Goal: Task Accomplishment & Management: Complete application form

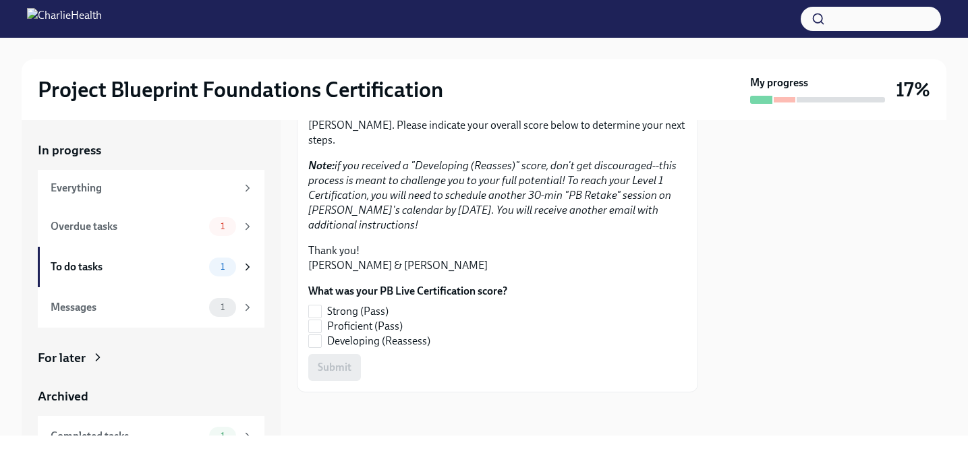
scroll to position [257, 0]
click at [320, 307] on input "Strong (Pass)" at bounding box center [315, 312] width 12 height 12
click at [331, 372] on span "Submit" at bounding box center [335, 367] width 34 height 13
checkbox input "true"
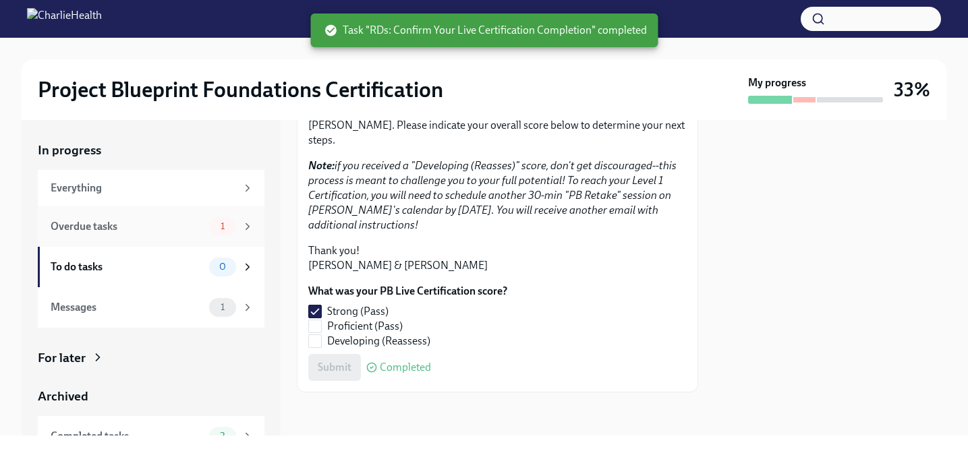
click at [176, 231] on div "Overdue tasks" at bounding box center [127, 226] width 153 height 15
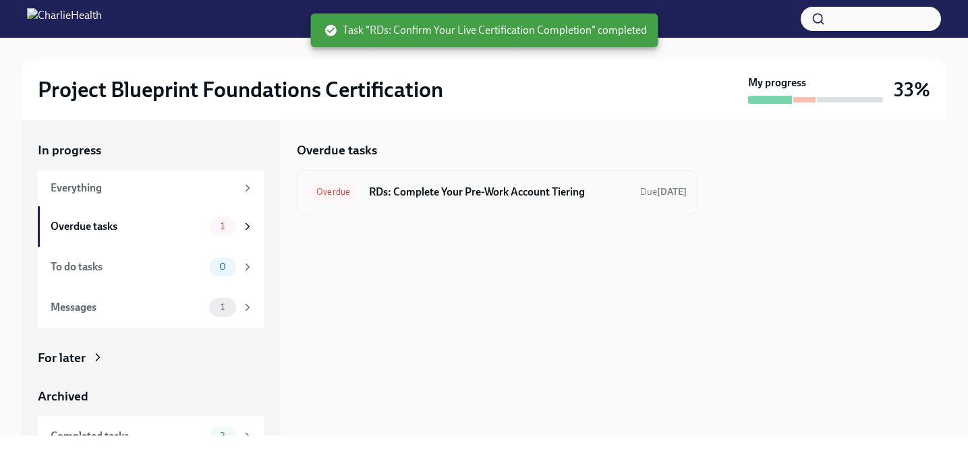
click at [482, 199] on div "Overdue RDs: Complete Your Pre-Work Account Tiering Due [DATE]" at bounding box center [497, 192] width 378 height 22
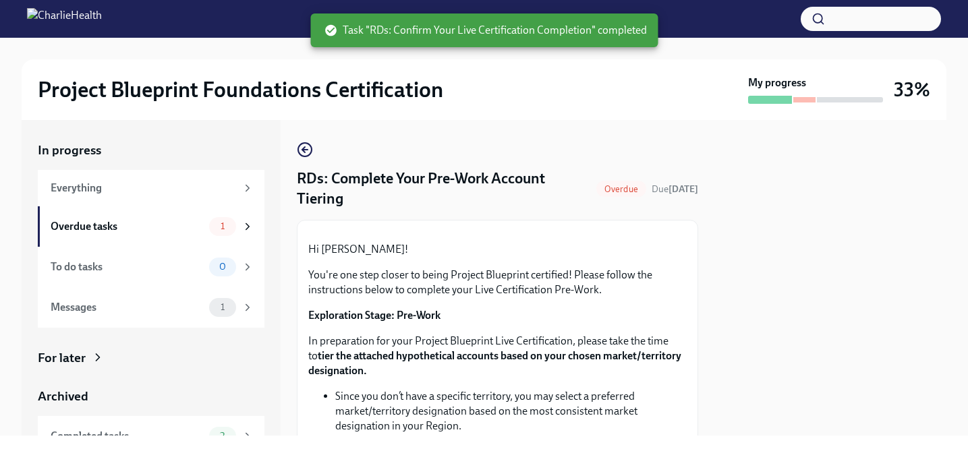
scroll to position [474, 0]
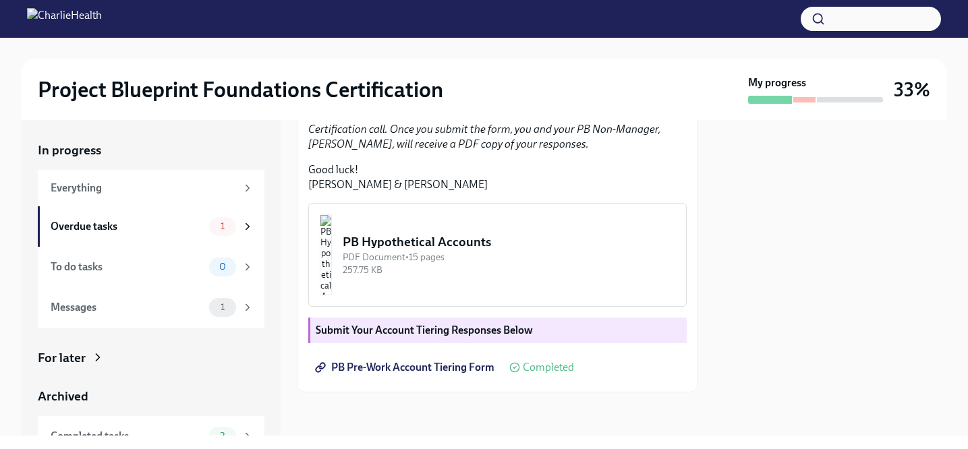
click at [516, 323] on p "Submit Your Account Tiering Responses Below" at bounding box center [499, 330] width 366 height 15
click at [501, 256] on div "PDF Document • 15 pages" at bounding box center [509, 257] width 333 height 13
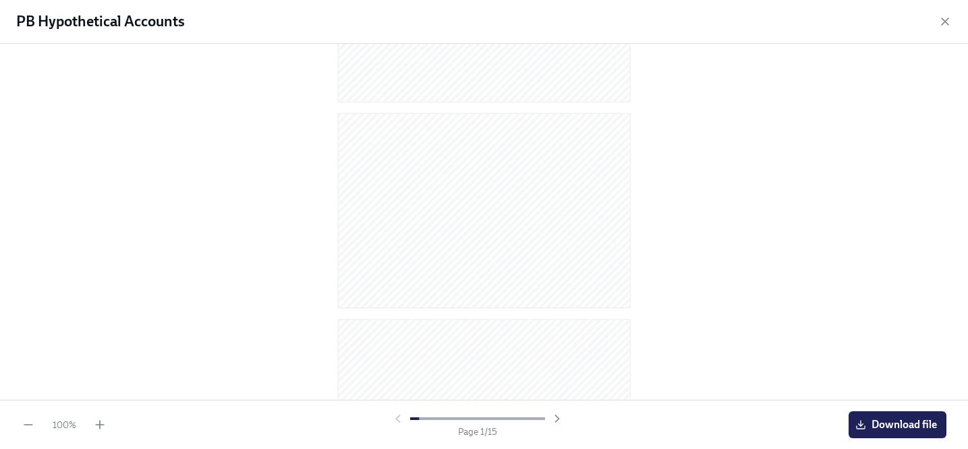
scroll to position [2747, 0]
click at [944, 18] on icon "button" at bounding box center [944, 21] width 13 height 13
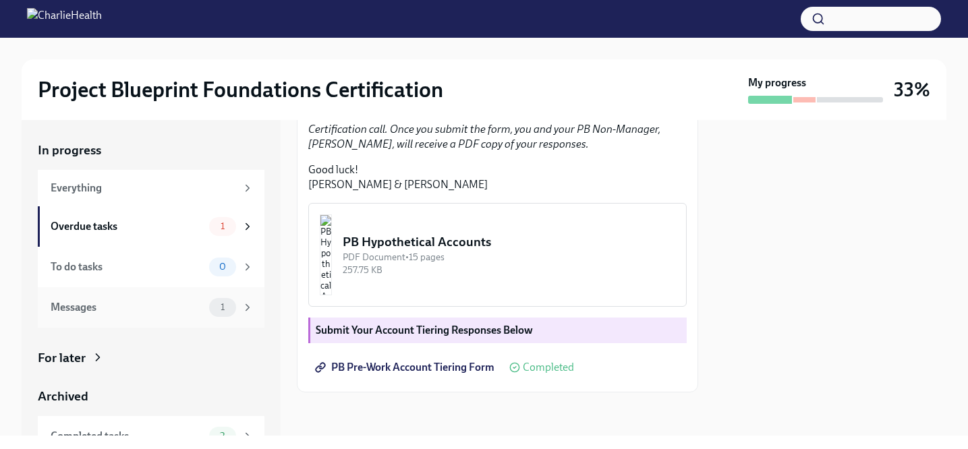
click at [158, 322] on div "Messages 1" at bounding box center [151, 307] width 227 height 40
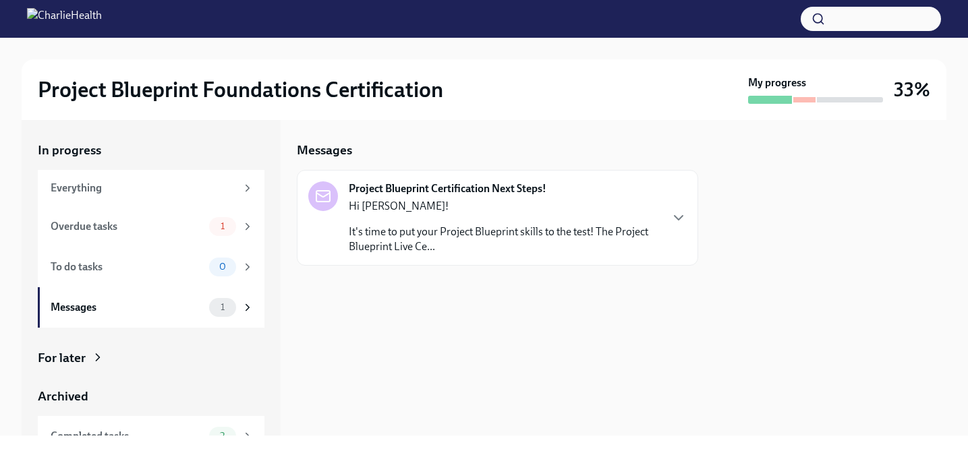
click at [445, 245] on p "It's time to put your Project Blueprint skills to the test! The Project Bluepri…" at bounding box center [504, 240] width 311 height 30
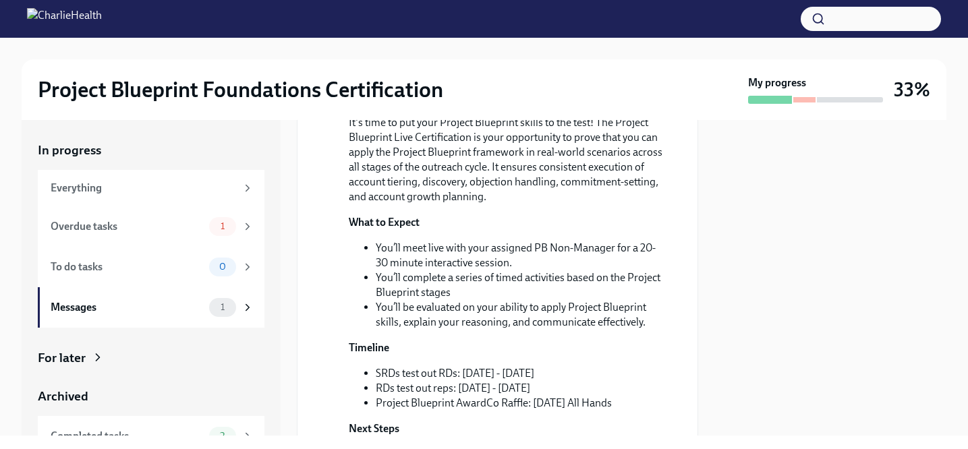
scroll to position [469, 0]
